Goal: Information Seeking & Learning: Learn about a topic

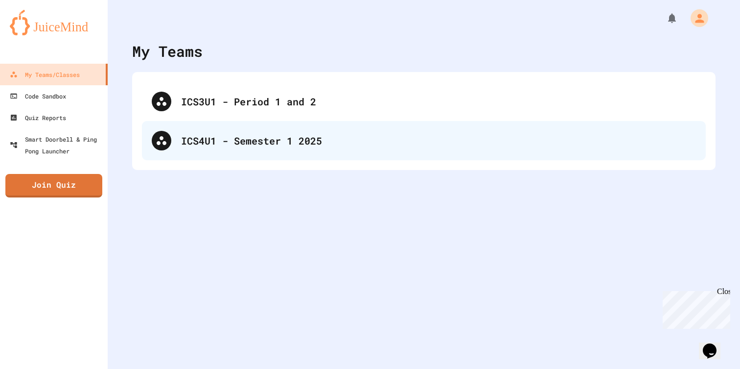
click at [386, 126] on div "ICS4U1 - Semester 1 2025" at bounding box center [424, 140] width 564 height 39
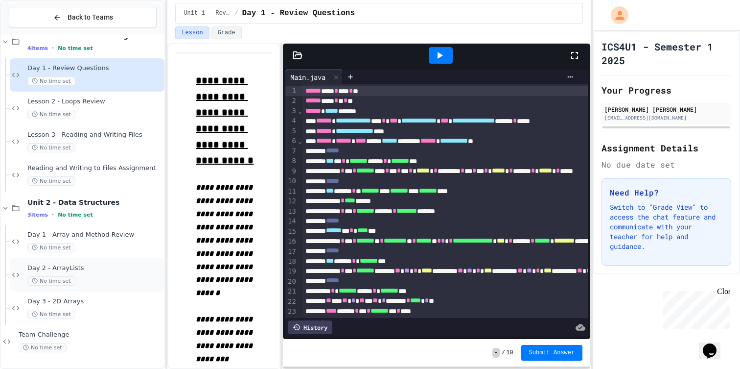
click at [89, 276] on div "No time set" at bounding box center [94, 280] width 135 height 9
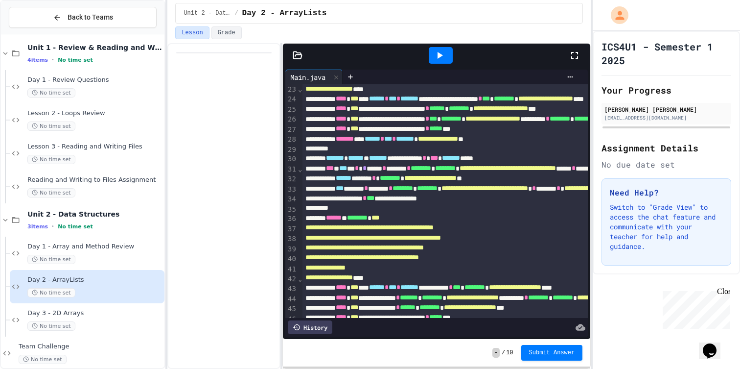
scroll to position [220, 2]
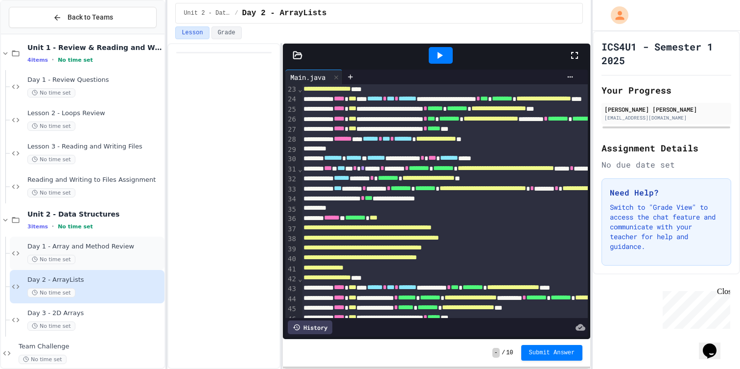
click at [99, 246] on span "Day 1 - Array and Method Review" at bounding box center [94, 246] width 135 height 8
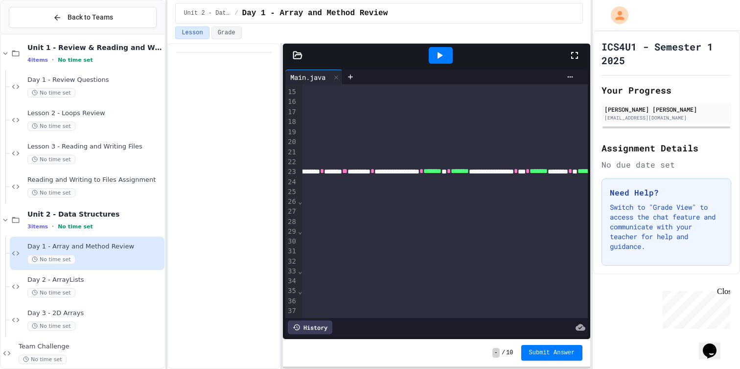
scroll to position [0, 1071]
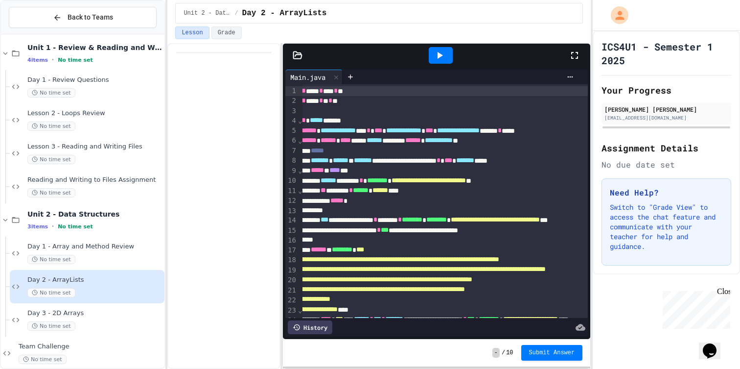
scroll to position [0, 25]
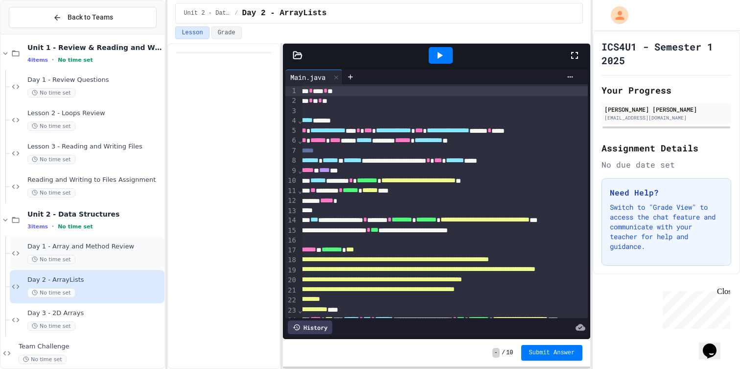
click at [133, 256] on div "No time set" at bounding box center [94, 259] width 135 height 9
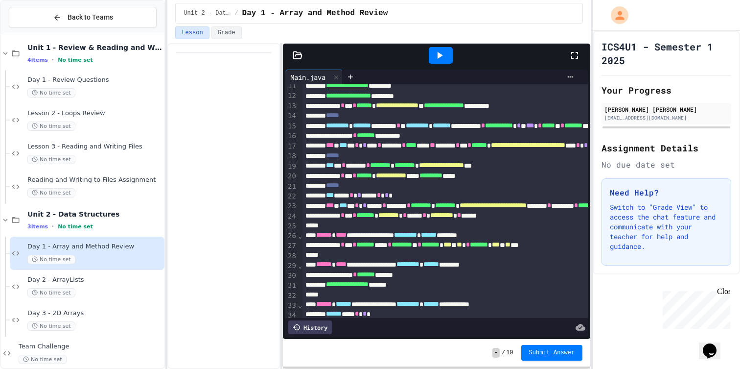
scroll to position [105, 0]
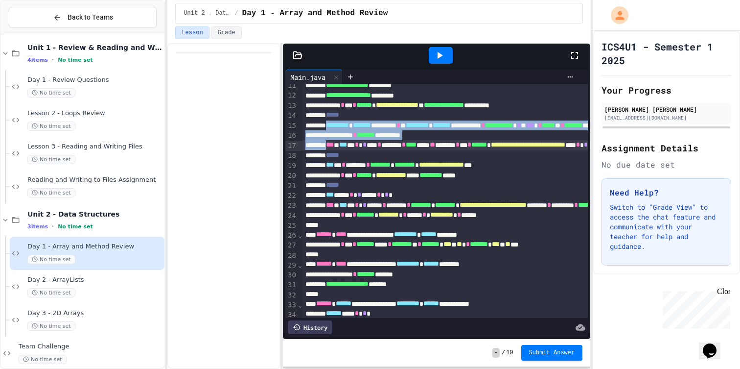
drag, startPoint x: 340, startPoint y: 127, endPoint x: 339, endPoint y: 146, distance: 19.1
copy div "**********"
